Goal: Navigation & Orientation: Find specific page/section

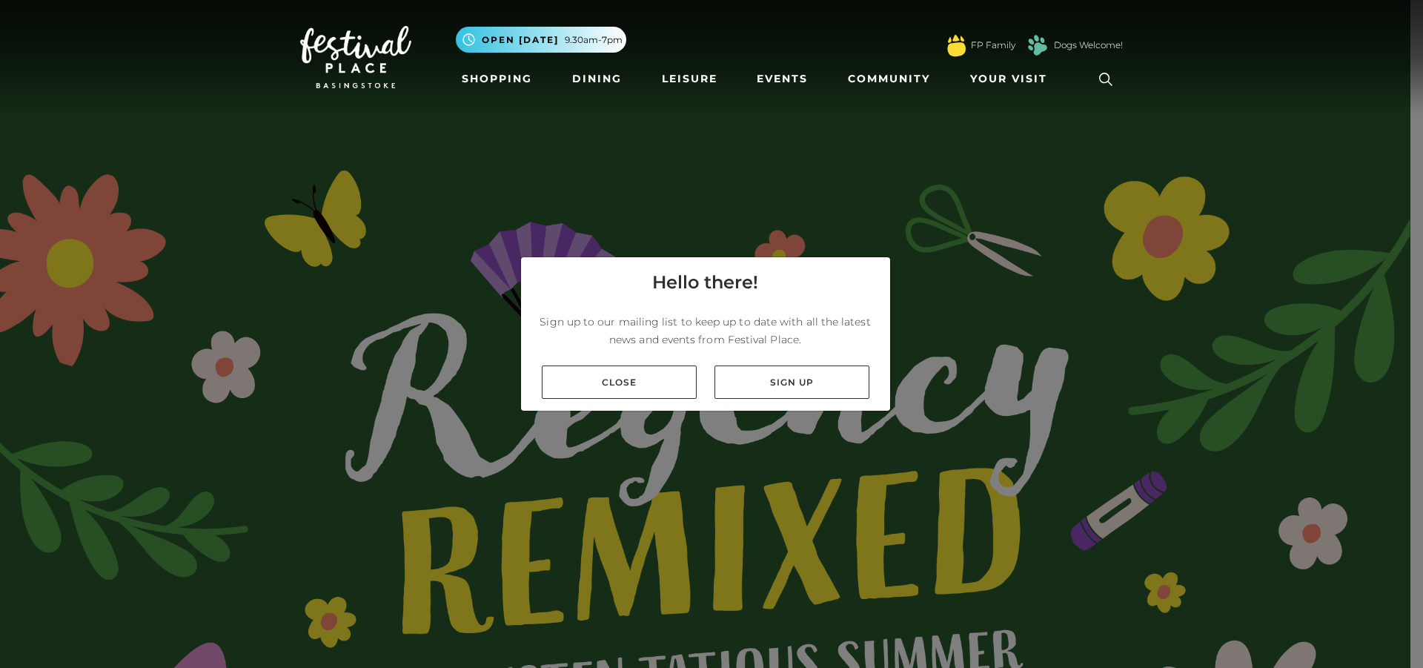
click at [623, 391] on link "Close" at bounding box center [619, 381] width 155 height 33
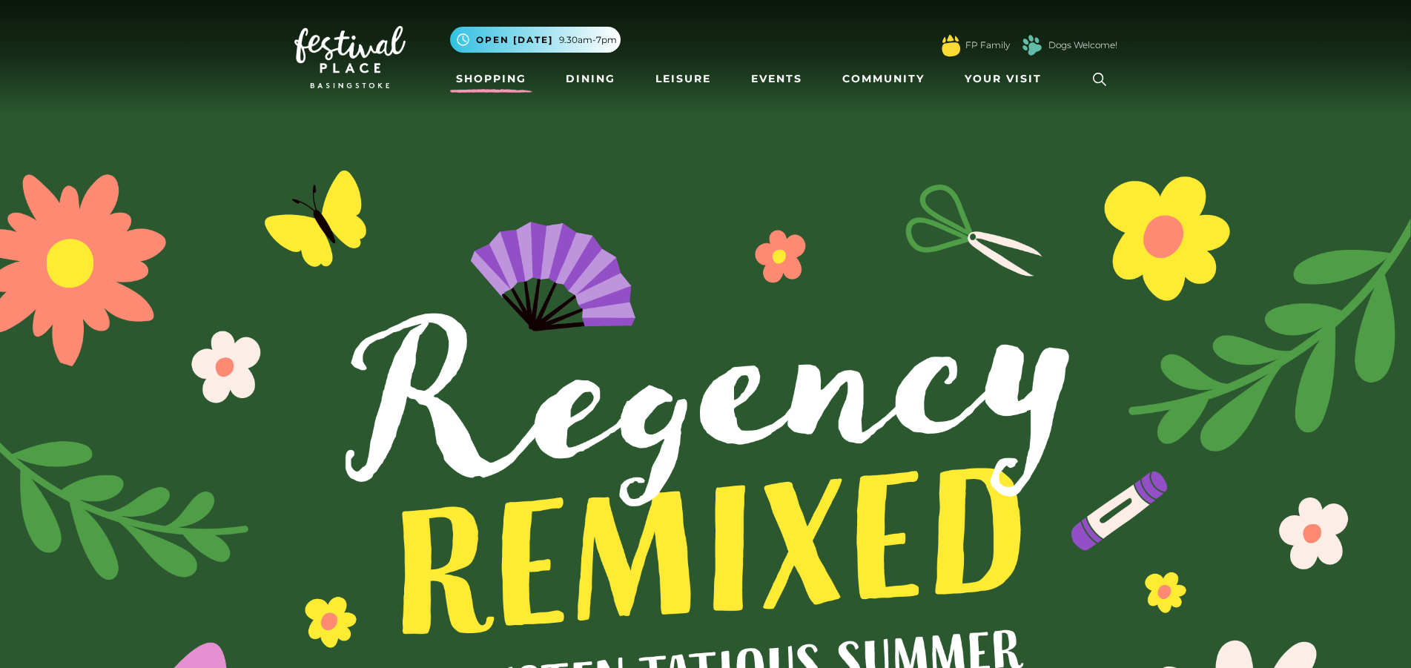
click at [491, 80] on link "Shopping" at bounding box center [491, 78] width 82 height 27
click at [592, 80] on link "Dining" at bounding box center [591, 78] width 62 height 27
click at [676, 76] on link "Leisure" at bounding box center [682, 78] width 67 height 27
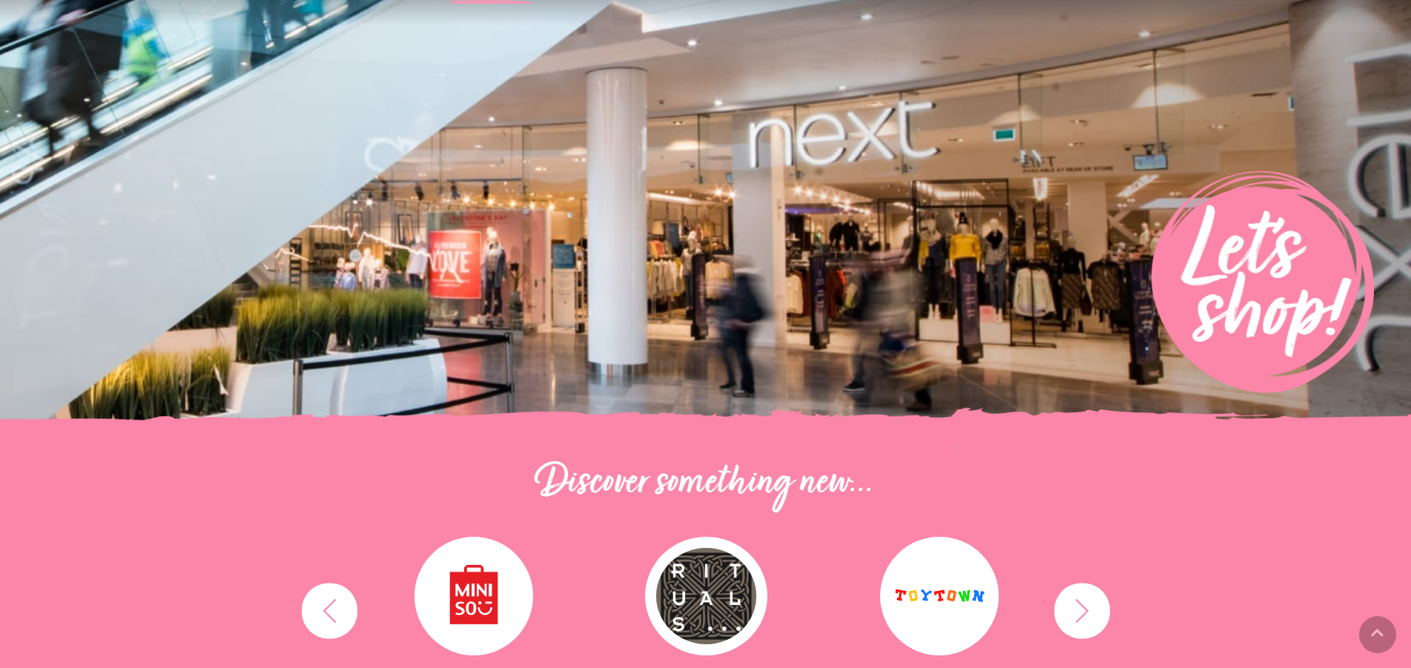
scroll to position [371, 0]
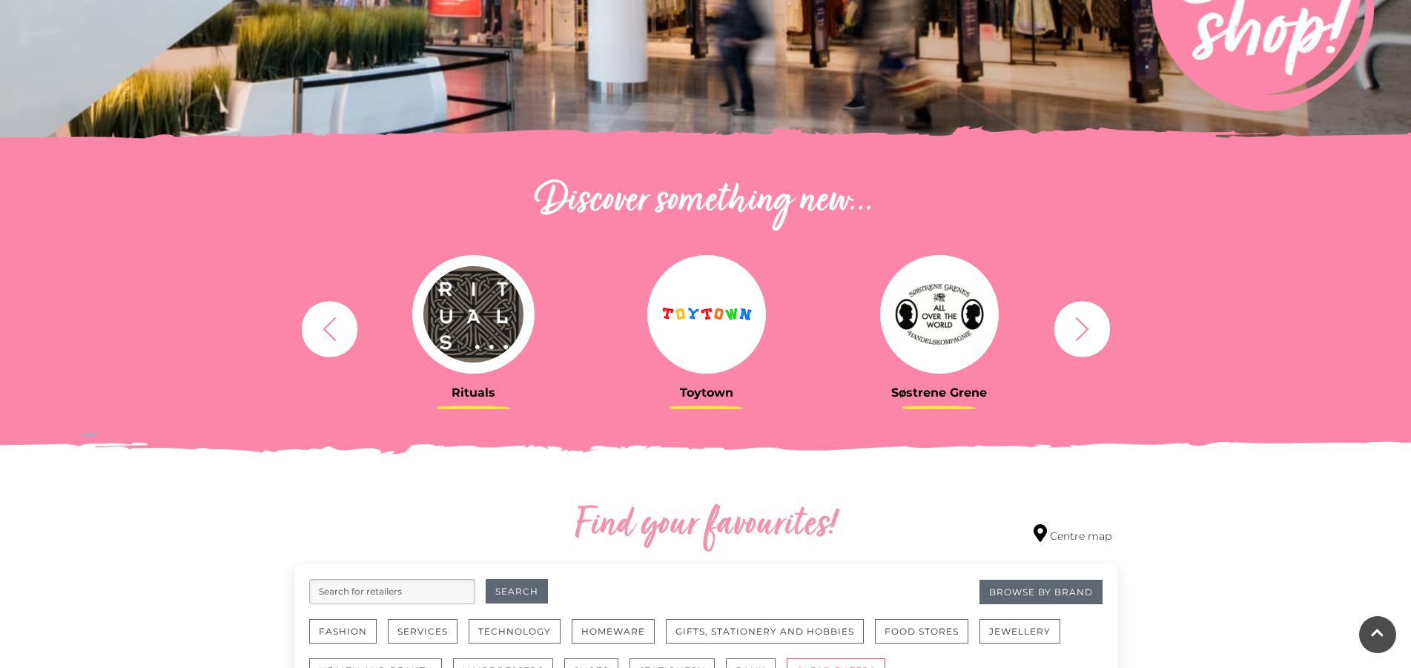
click at [1093, 328] on icon "button" at bounding box center [1081, 328] width 27 height 27
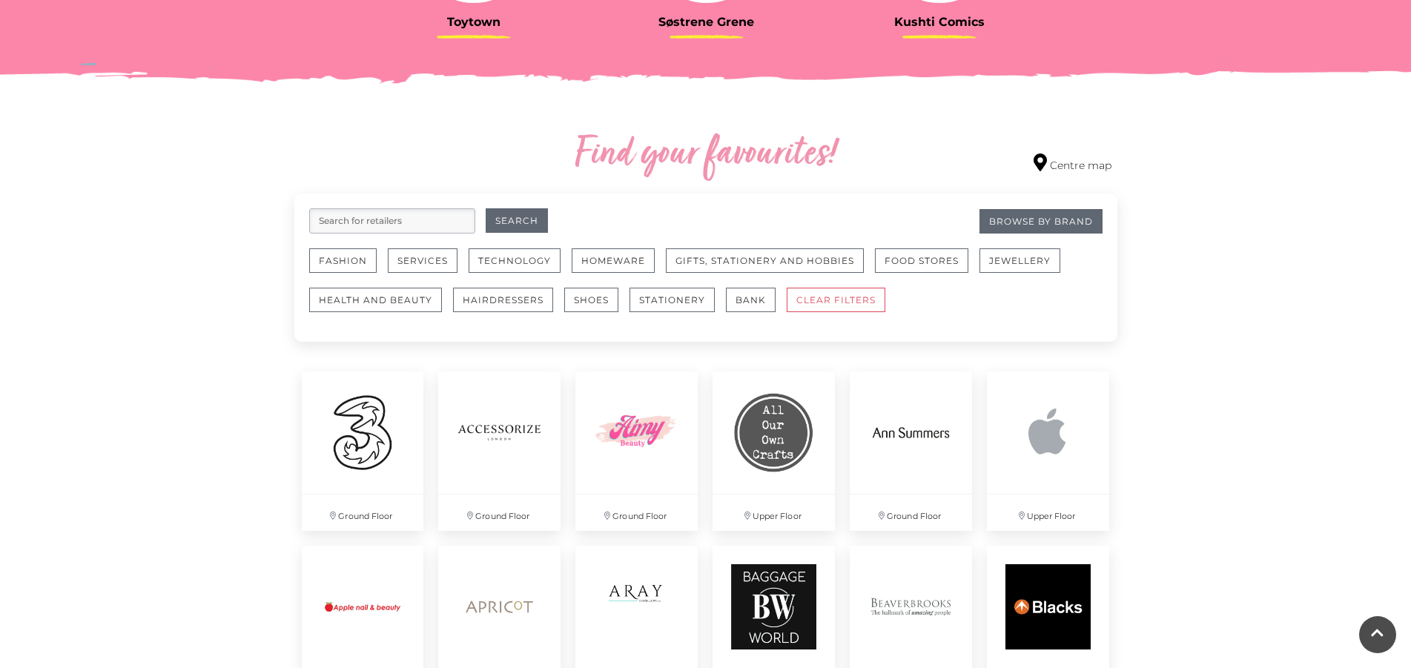
scroll to position [1038, 0]
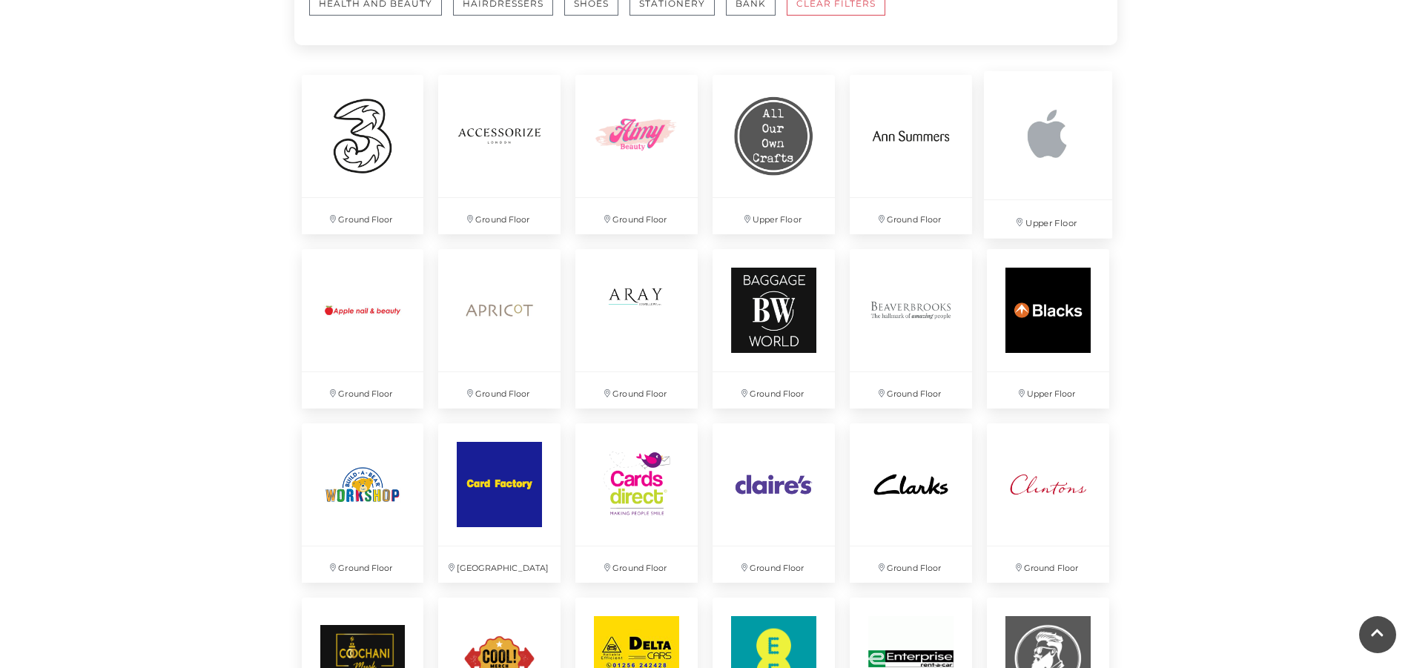
click at [1073, 147] on img at bounding box center [1048, 135] width 128 height 128
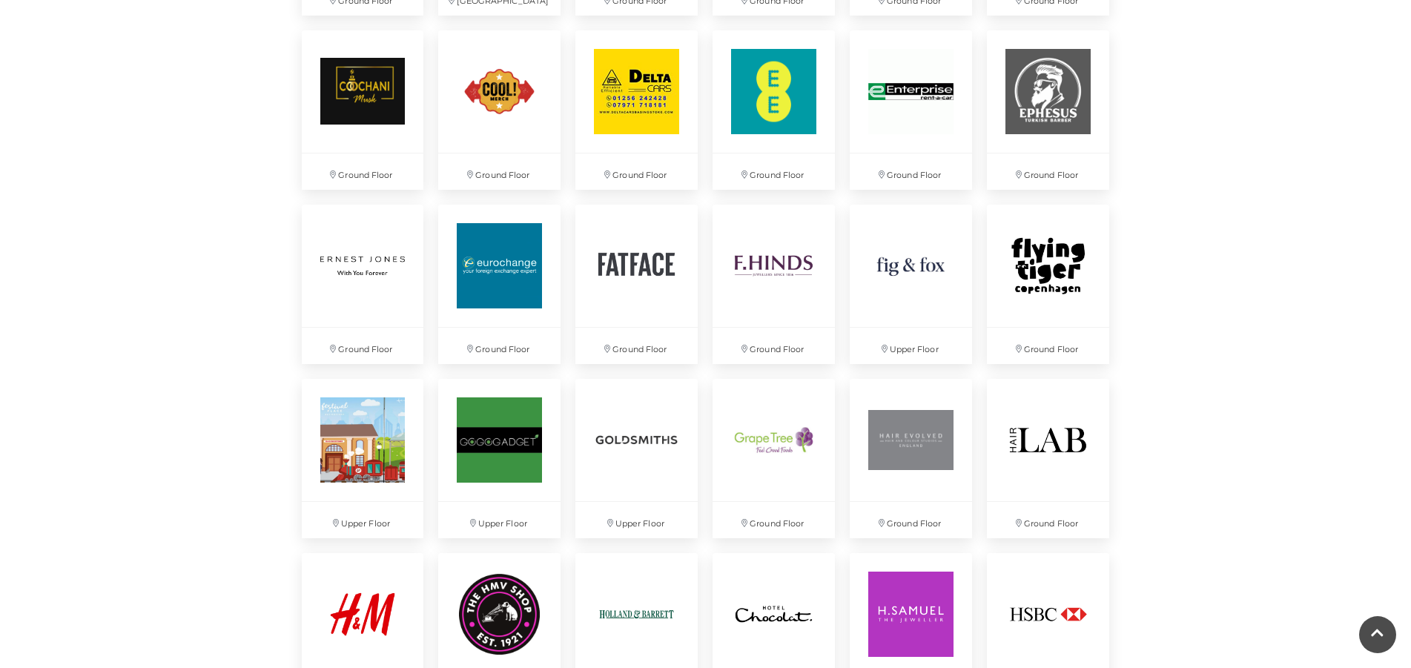
scroll to position [1631, 0]
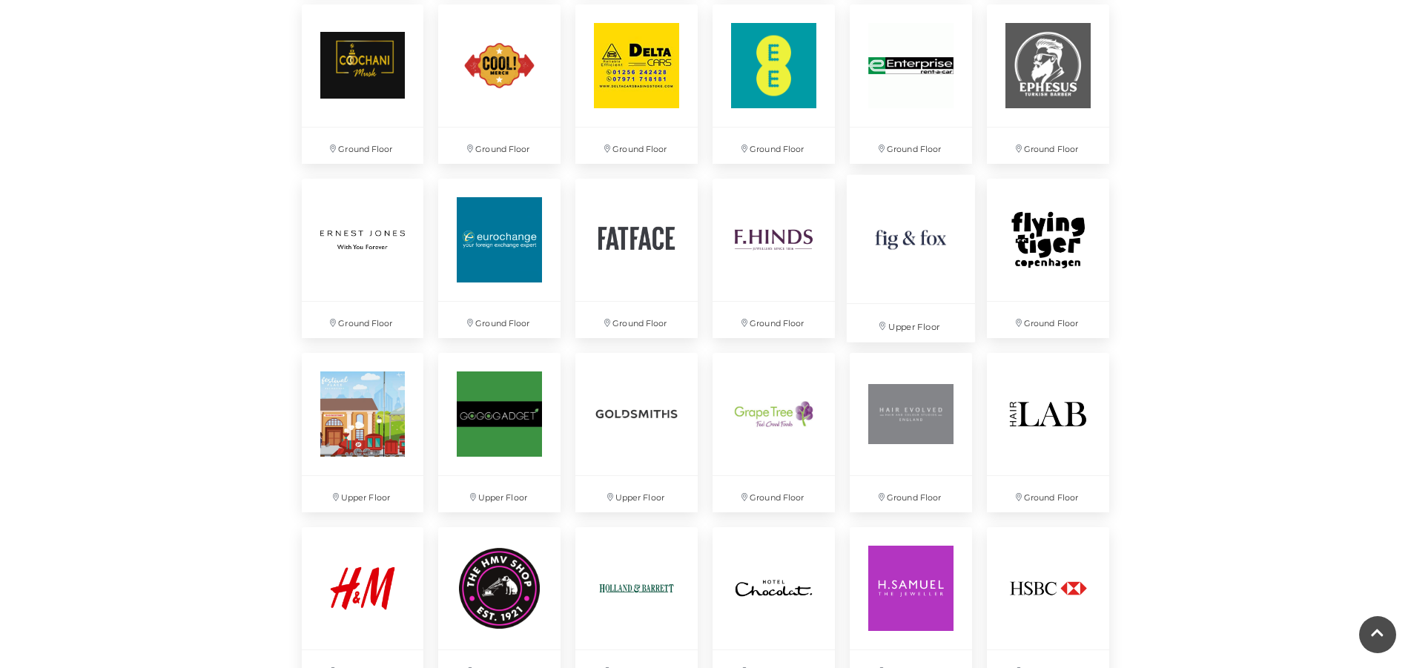
click at [866, 264] on img at bounding box center [911, 239] width 128 height 128
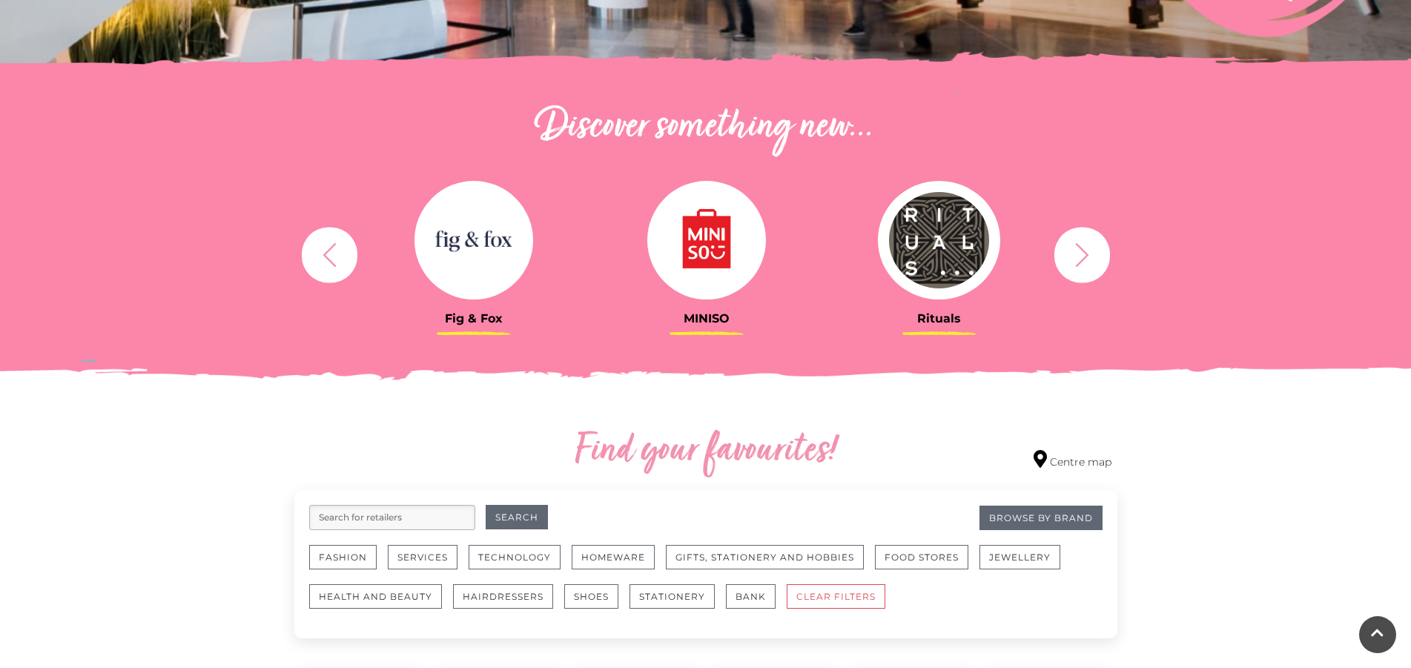
scroll to position [0, 0]
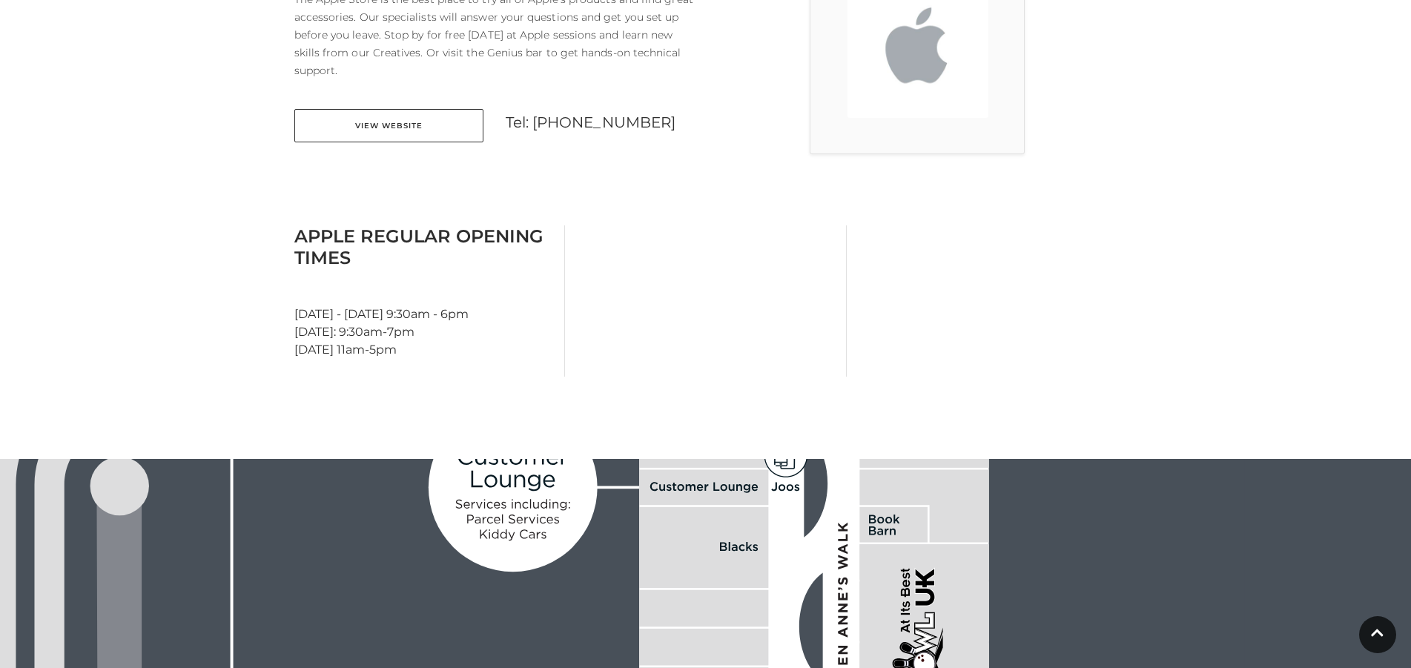
scroll to position [519, 0]
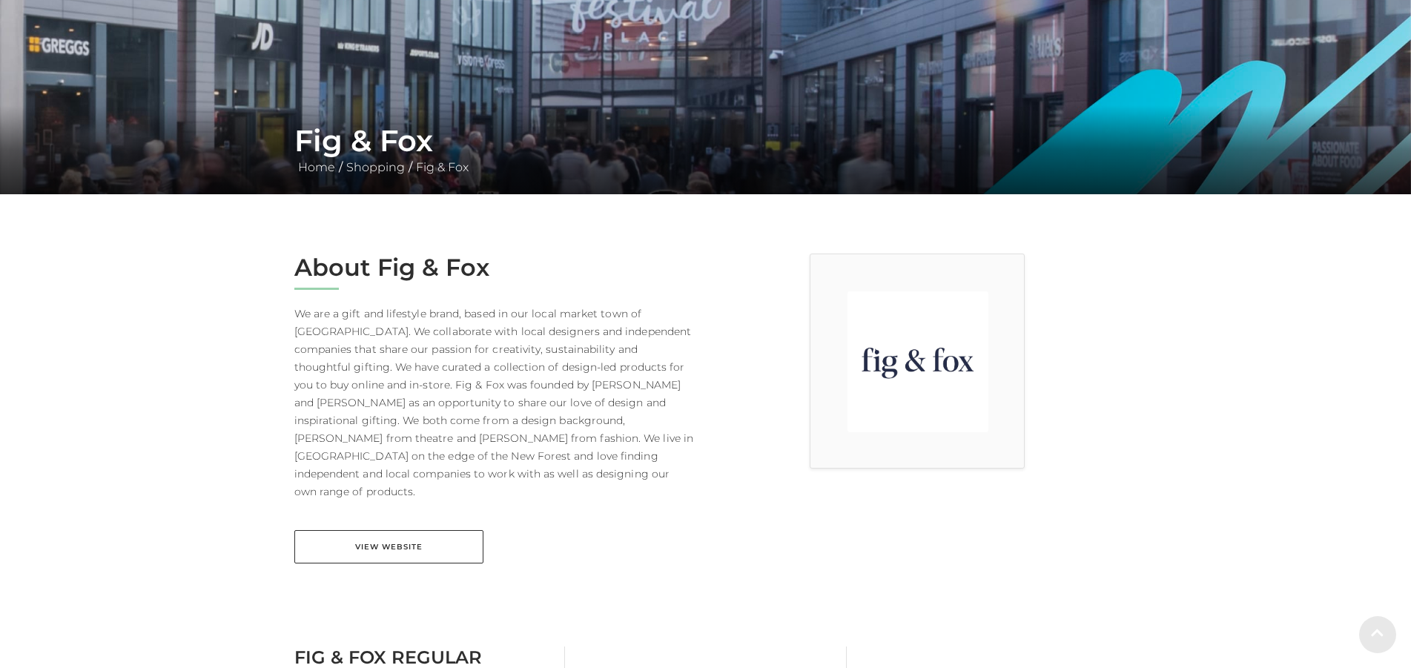
scroll to position [222, 0]
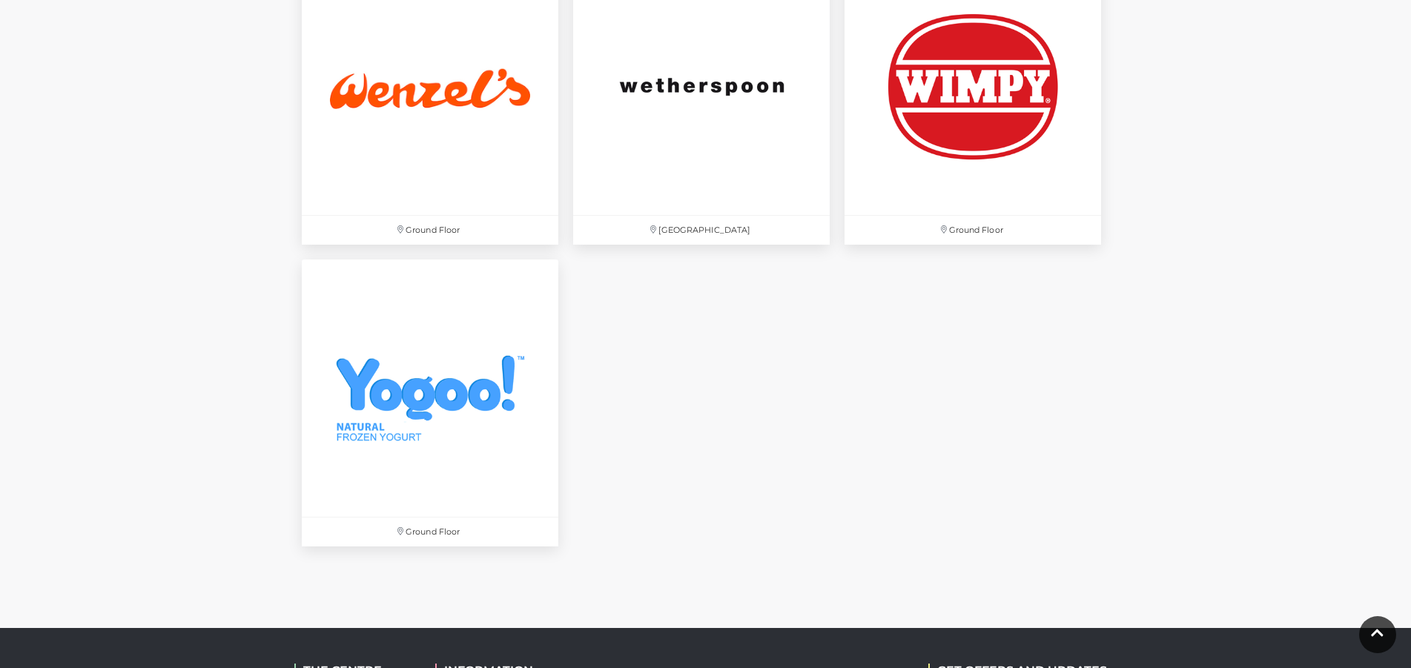
scroll to position [4967, 0]
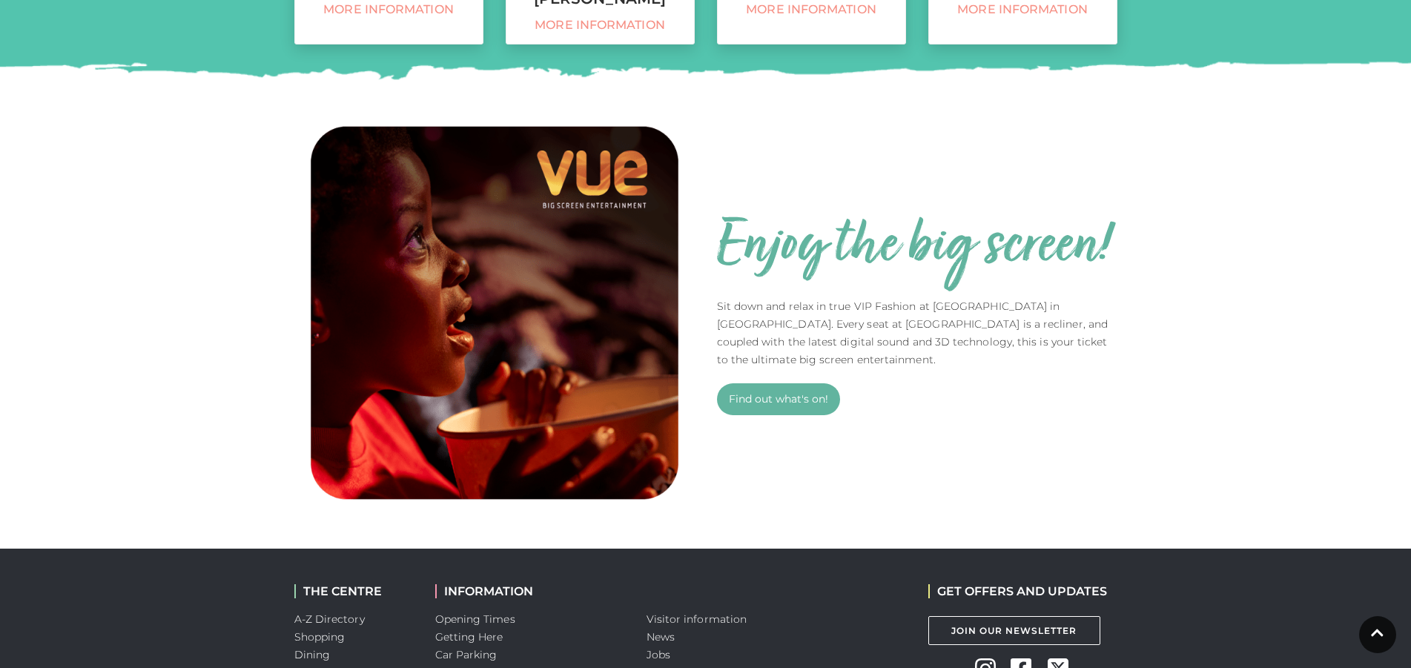
scroll to position [1093, 0]
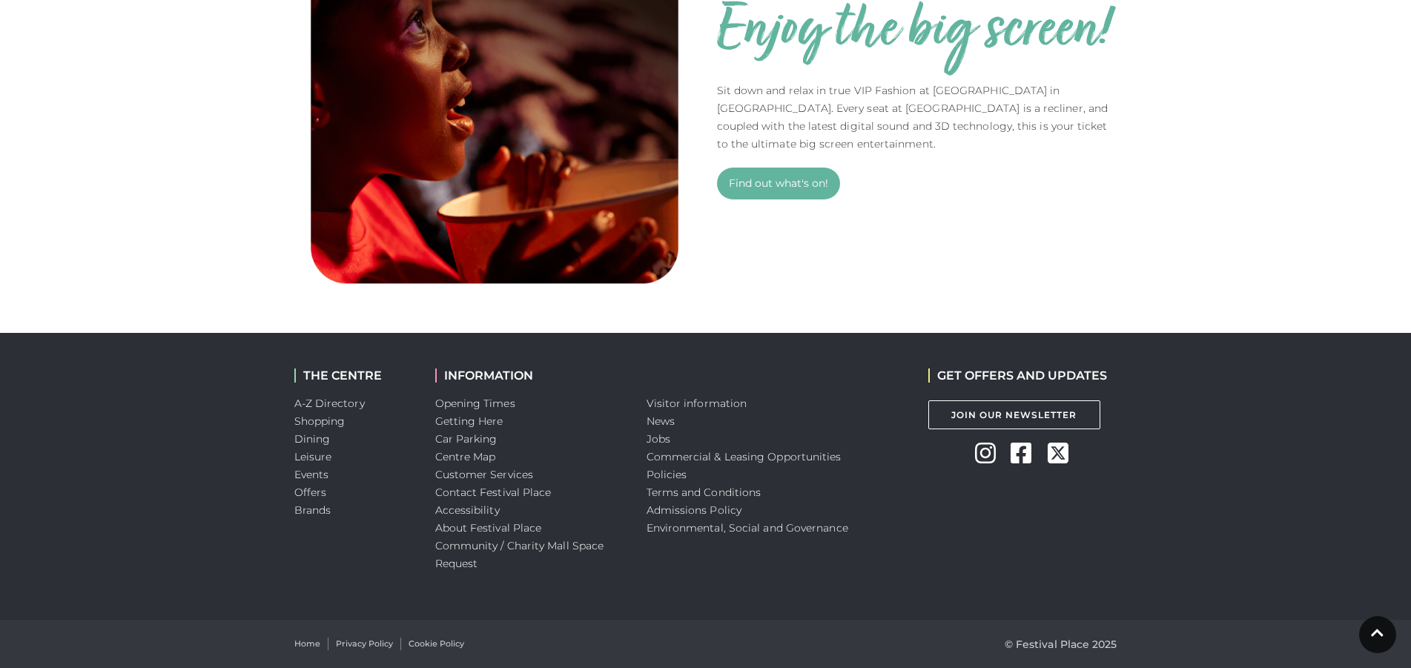
click at [474, 458] on link "Centre Map" at bounding box center [465, 456] width 61 height 13
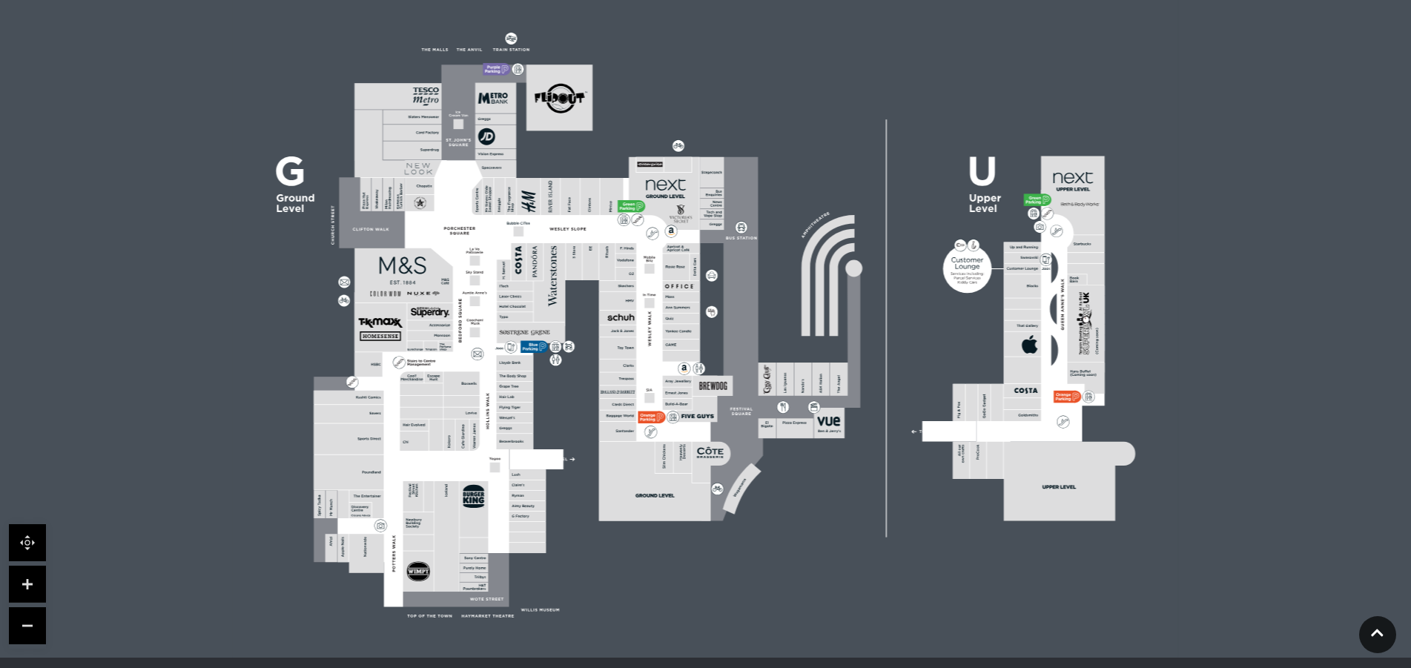
scroll to position [371, 0]
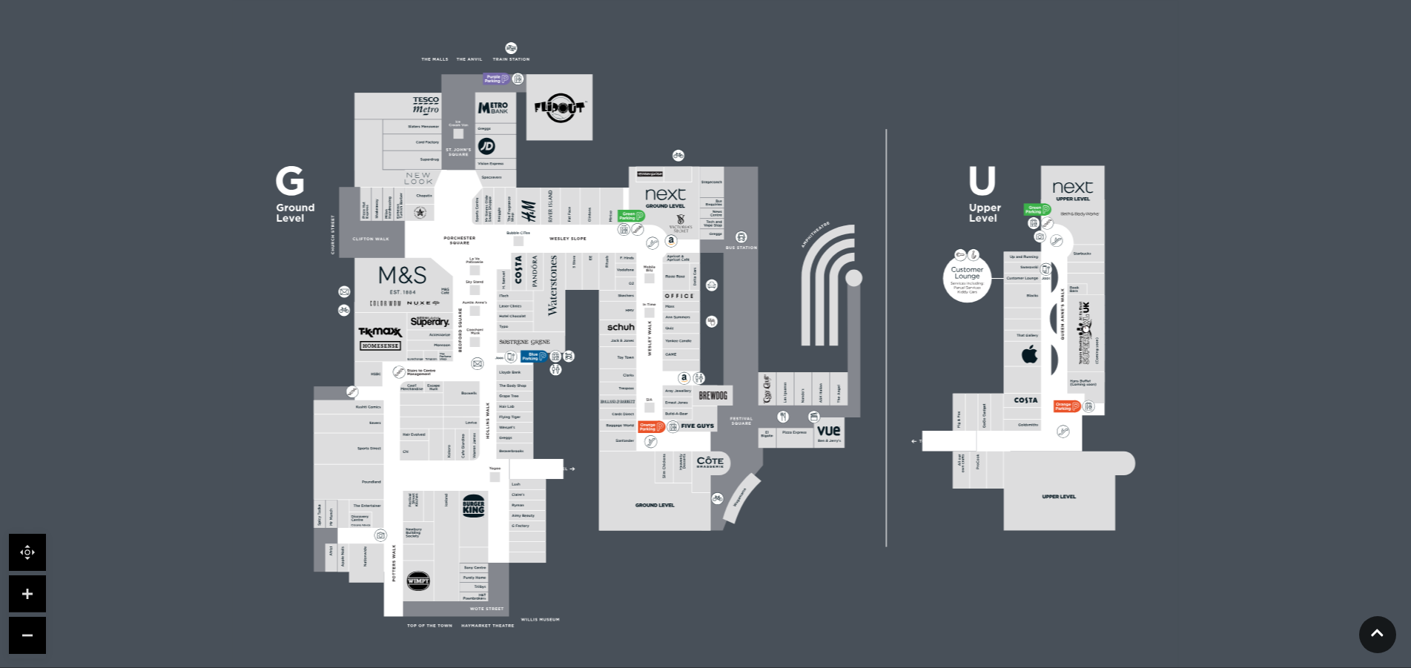
click at [1082, 334] on icon at bounding box center [1082, 332] width 1 height 1
